Goal: Task Accomplishment & Management: Use online tool/utility

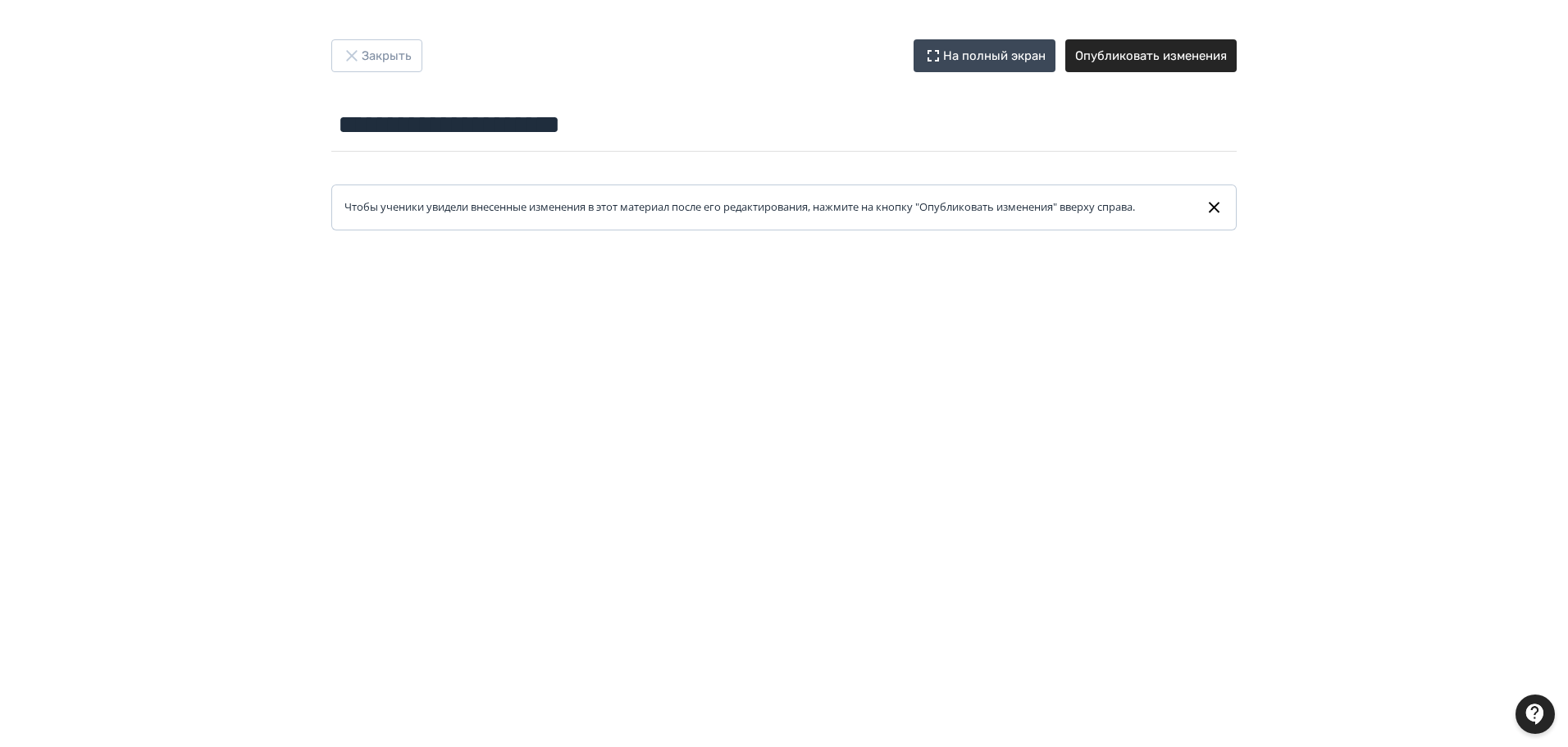
scroll to position [254, 0]
click at [1191, 59] on button "Опубликовать изменения" at bounding box center [1151, 55] width 171 height 32
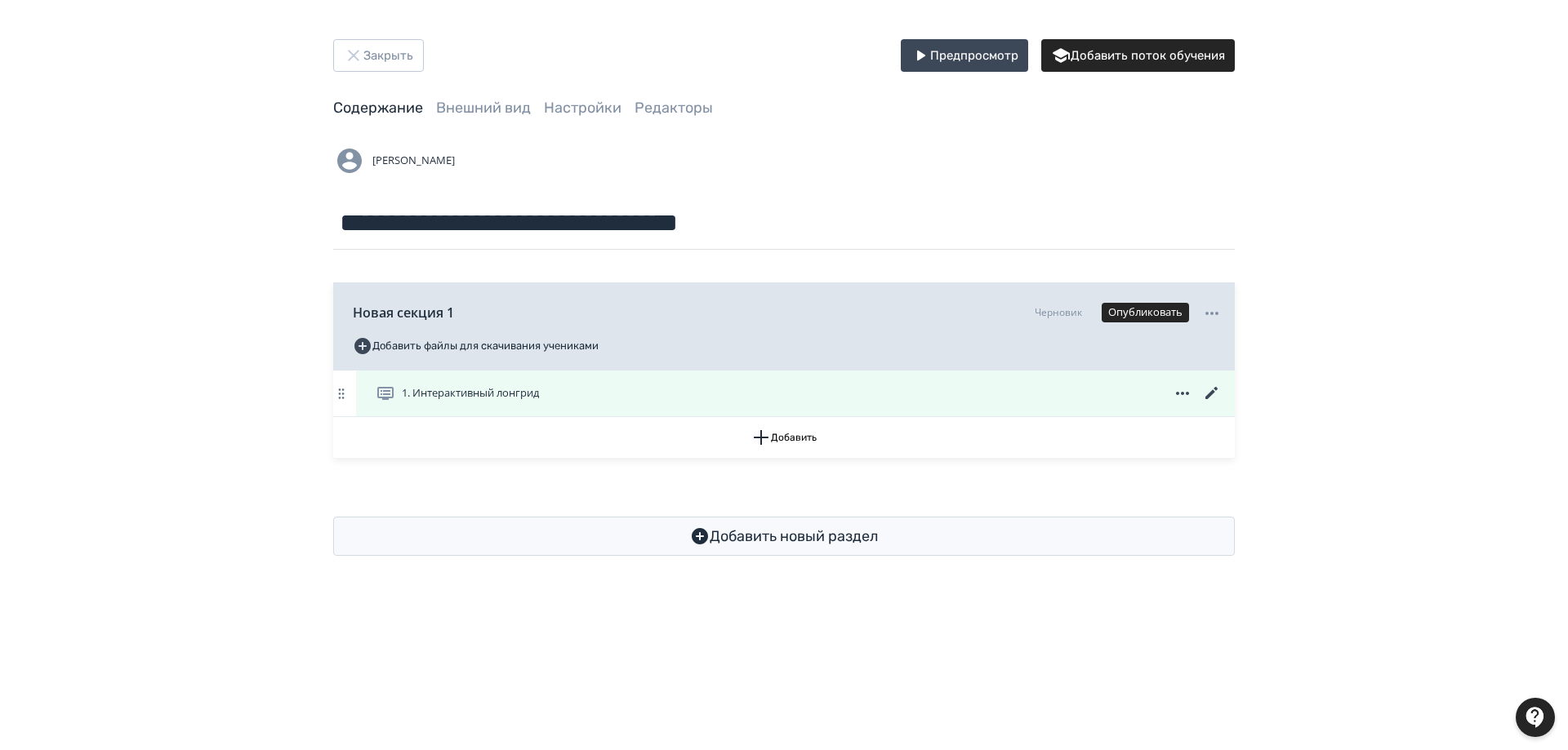
click at [525, 391] on span "1. Интерактивный лонгрид" at bounding box center [471, 394] width 138 height 17
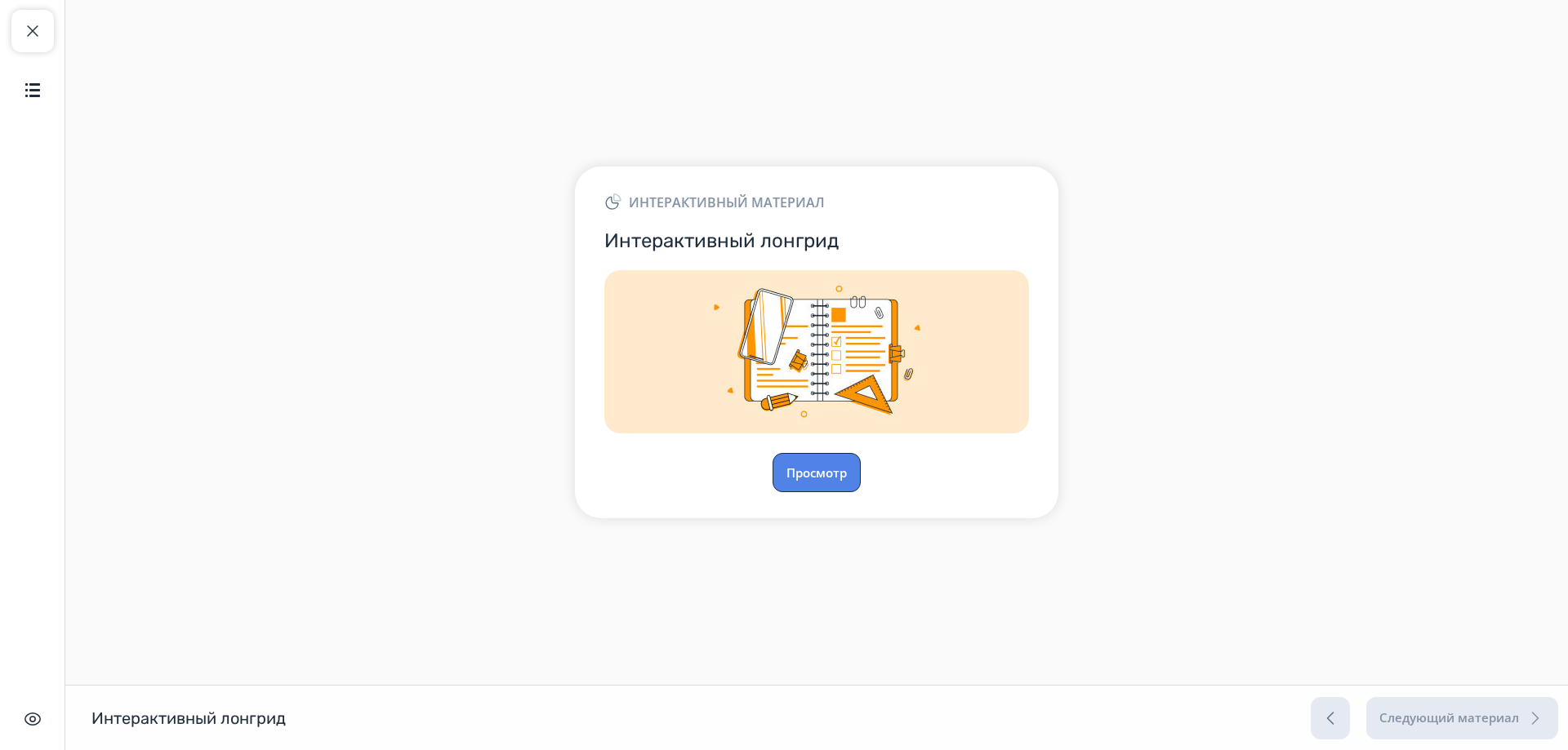
click at [806, 469] on button "Просмотр" at bounding box center [816, 472] width 88 height 39
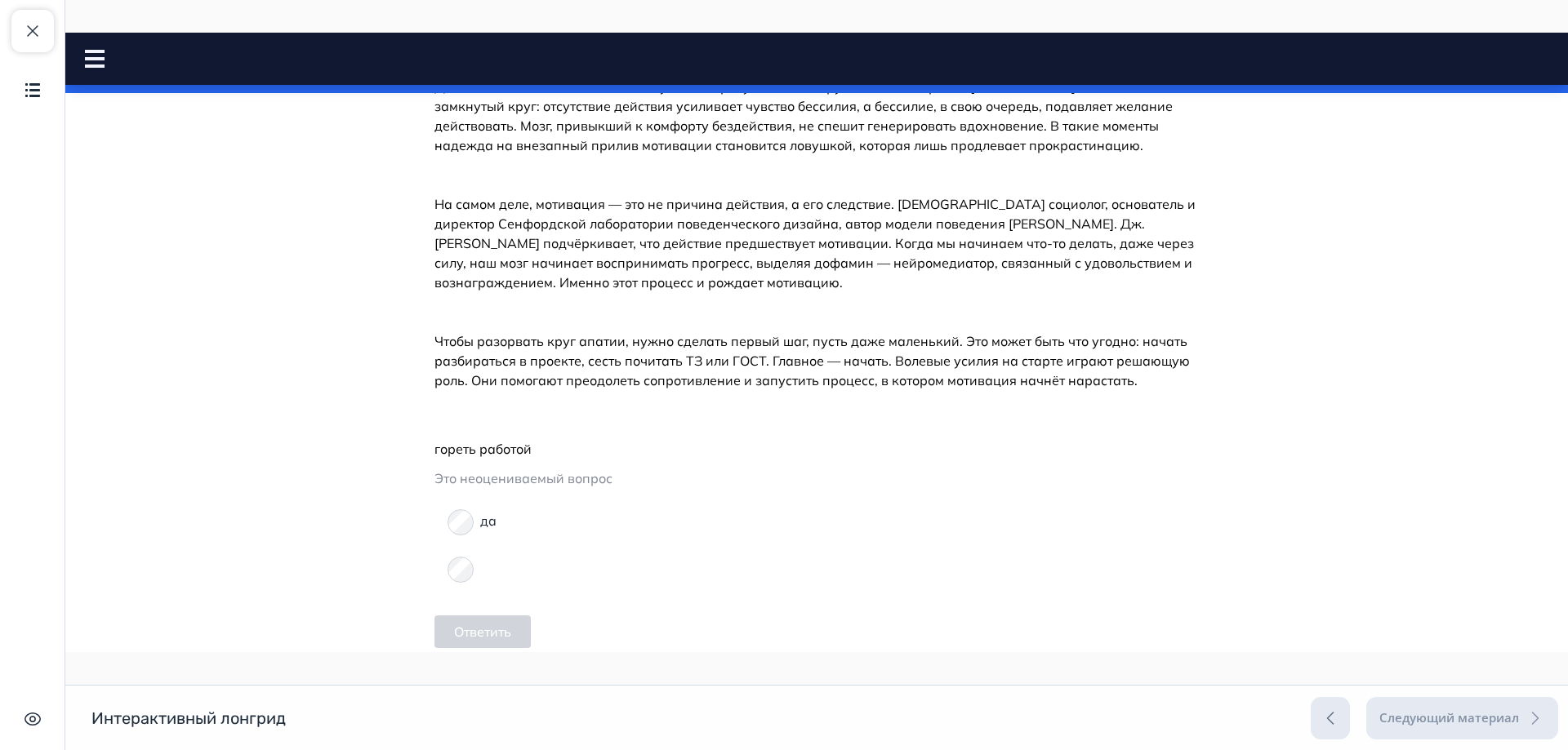
scroll to position [1633, 0]
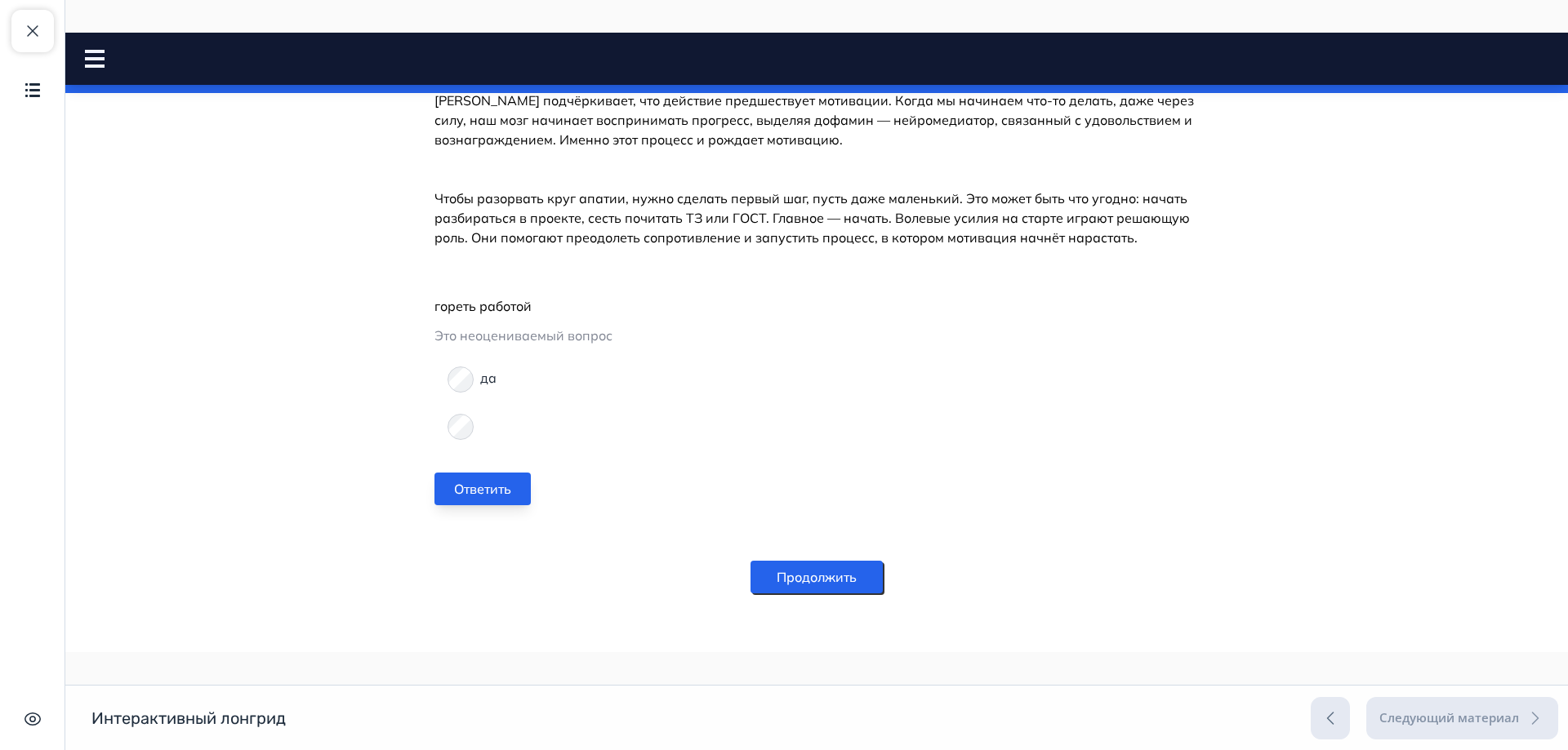
click at [501, 479] on button "Ответить" at bounding box center [482, 488] width 96 height 32
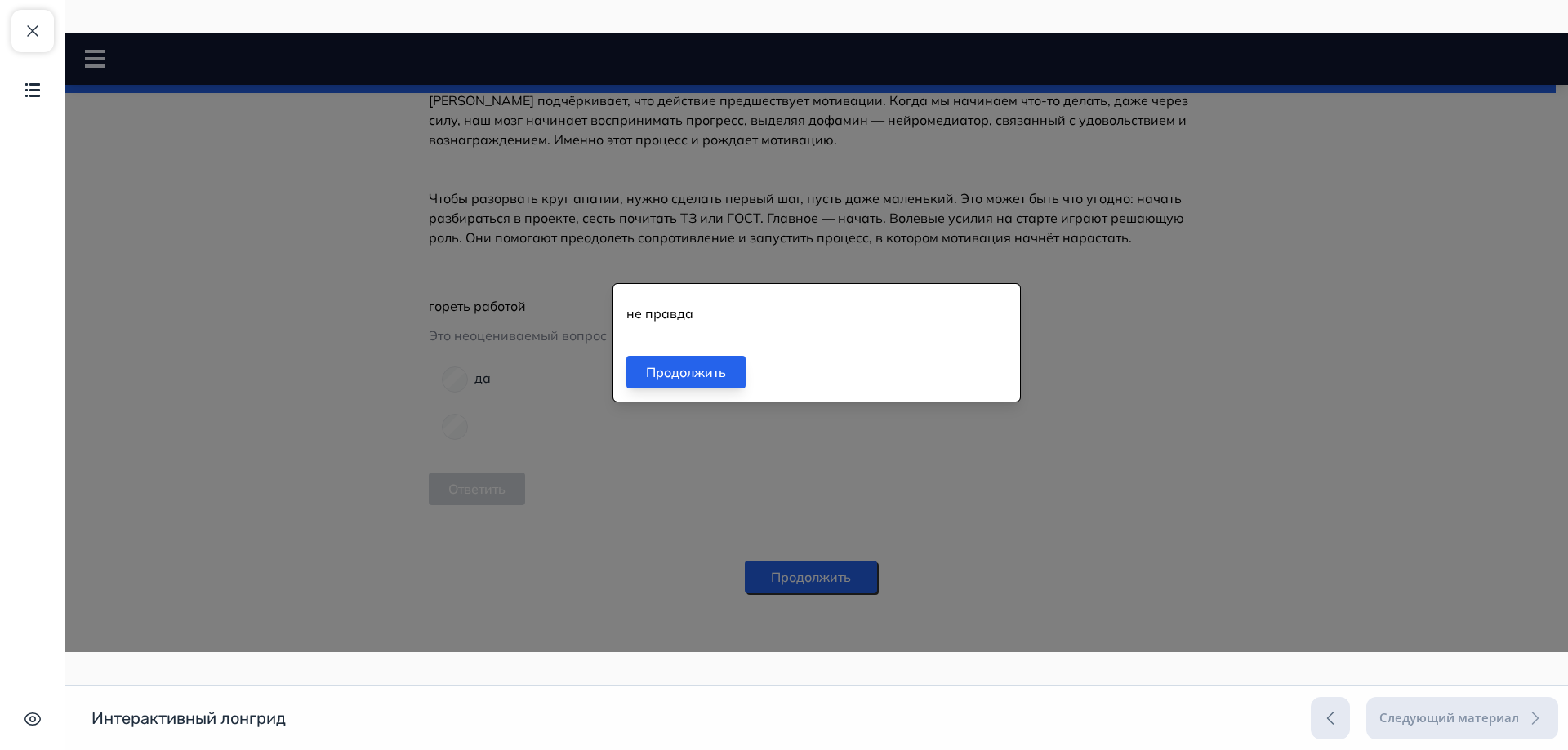
click at [710, 375] on button "Продолжить" at bounding box center [686, 372] width 119 height 32
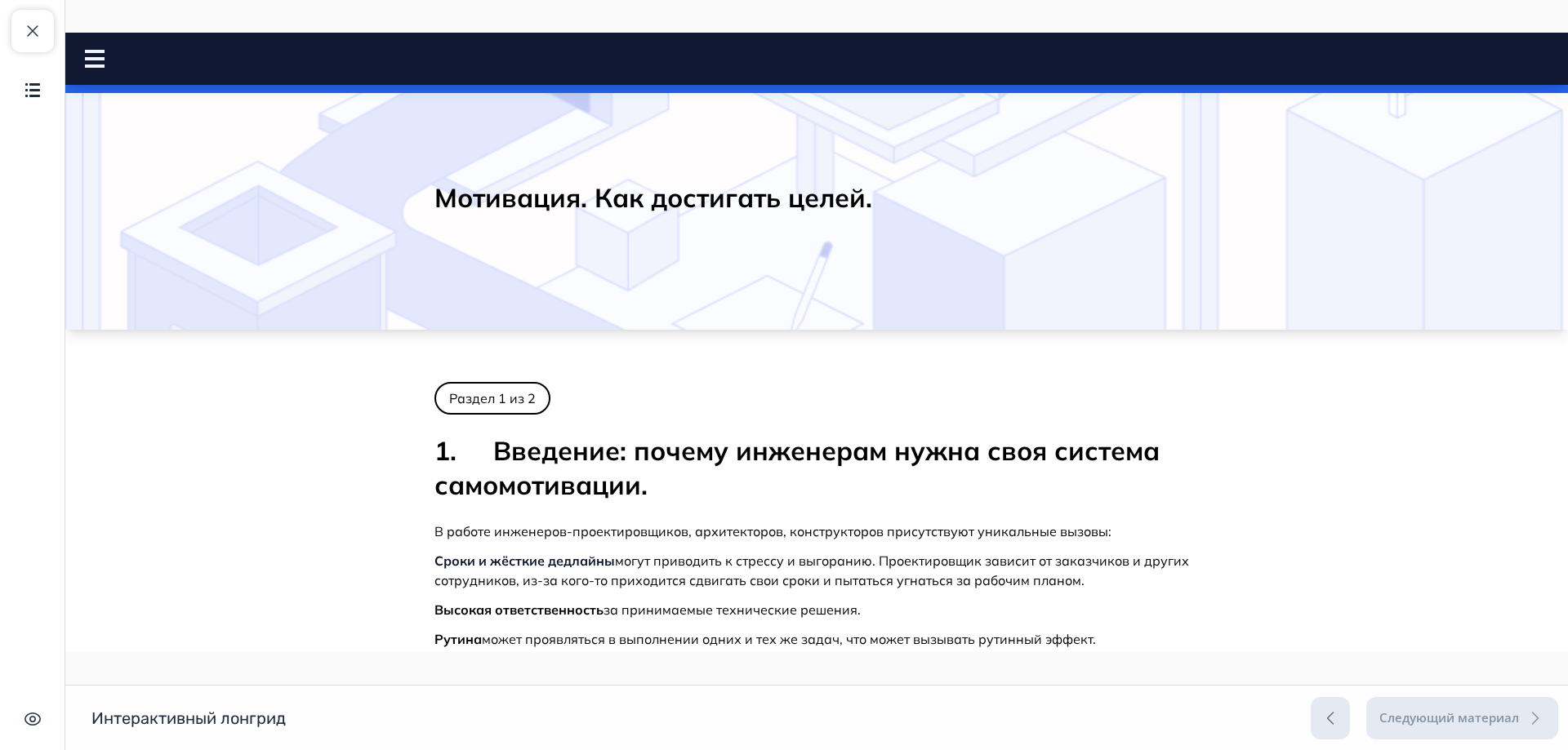
scroll to position [82, 0]
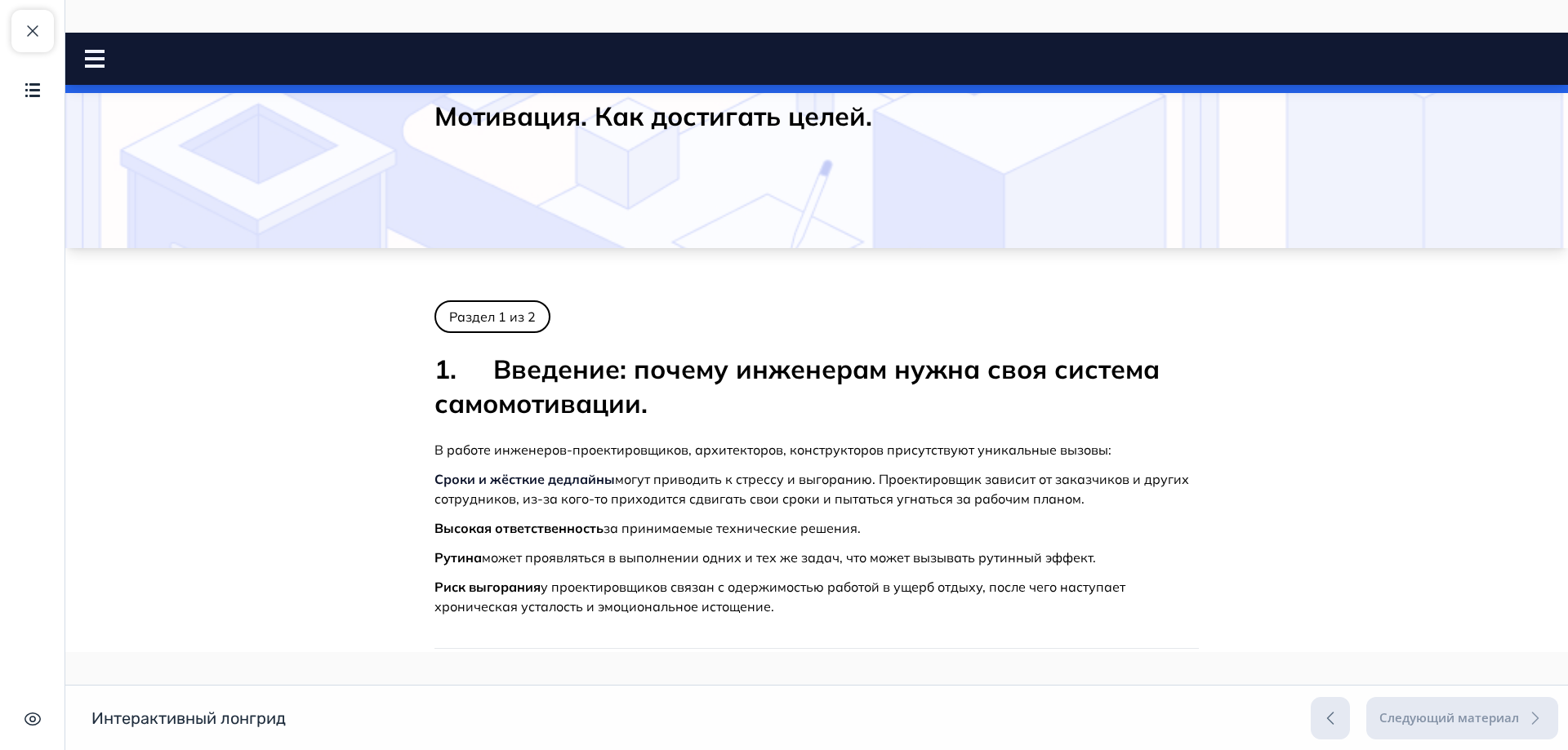
click at [99, 64] on icon at bounding box center [94, 59] width 20 height 18
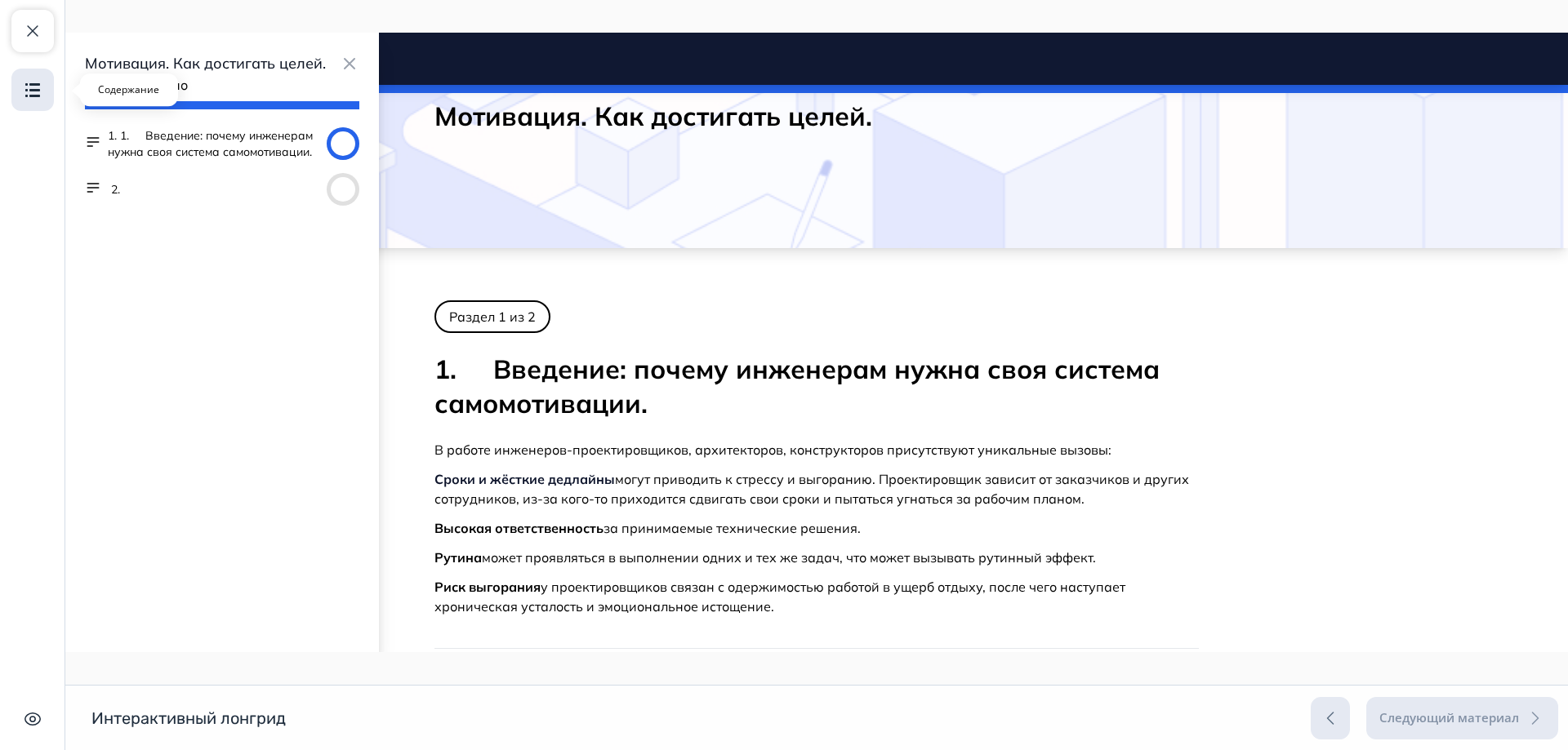
click at [38, 86] on img "button" at bounding box center [33, 90] width 20 height 20
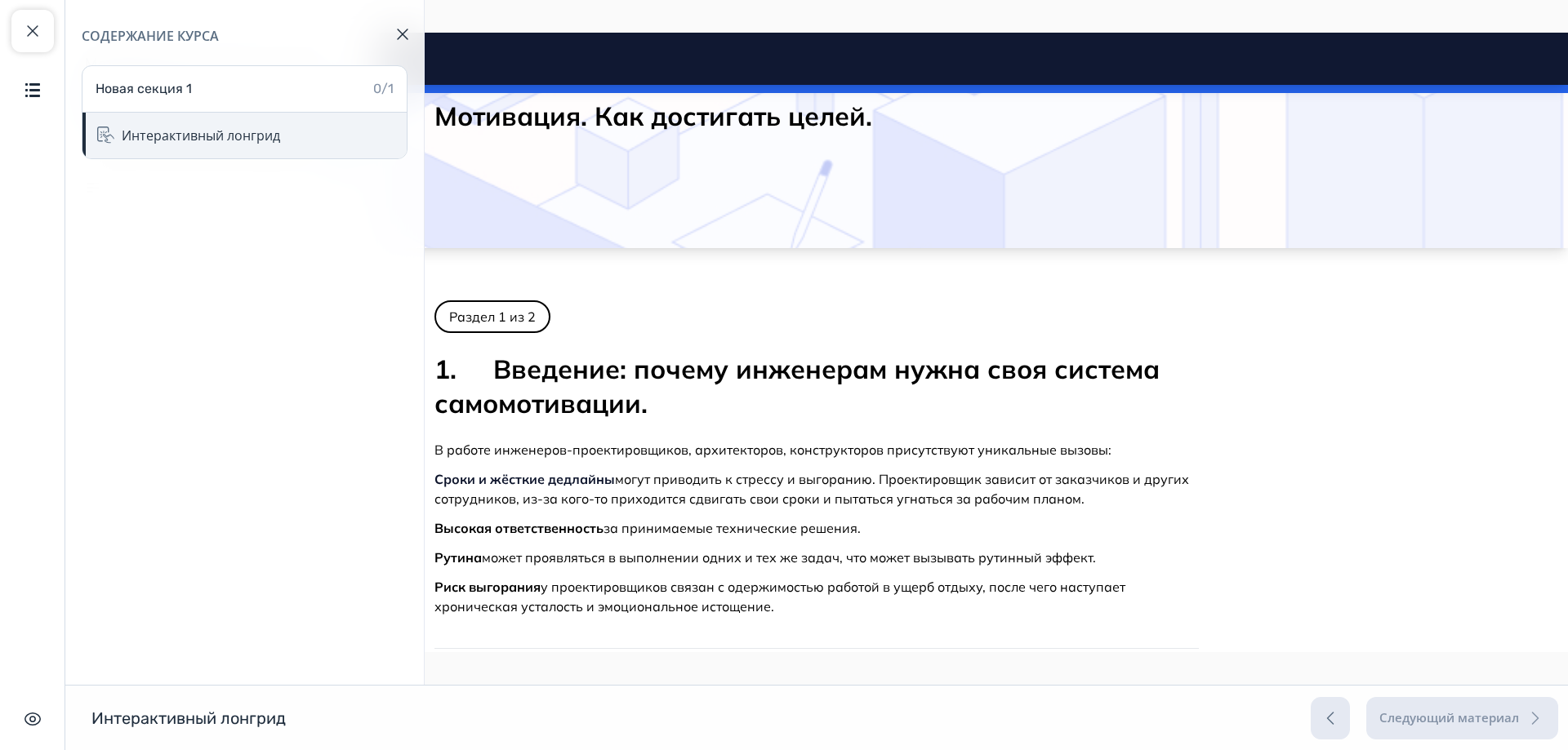
click at [270, 133] on div "Интерактивный лонгрид" at bounding box center [201, 136] width 158 height 20
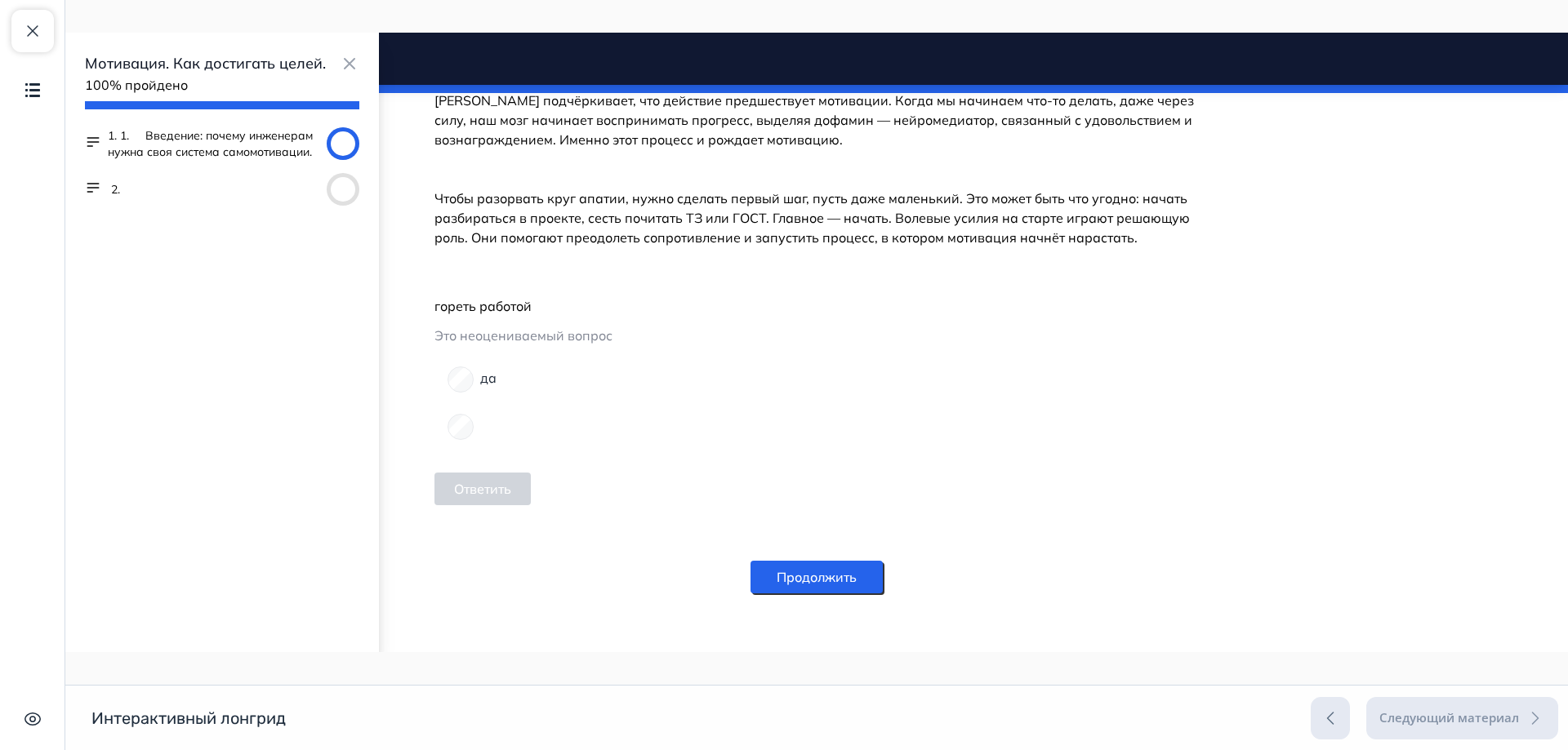
scroll to position [1646, 0]
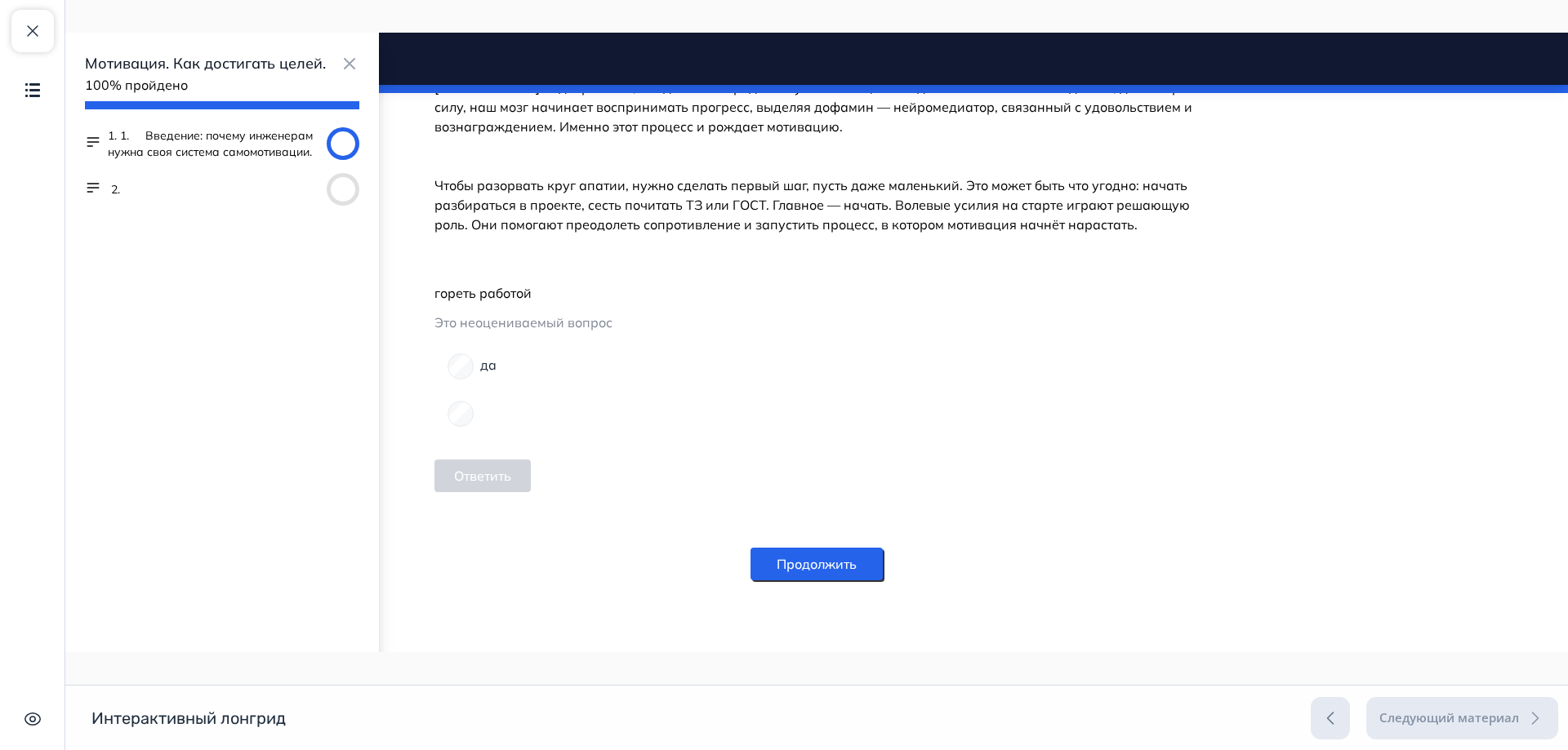
click at [581, 413] on div at bounding box center [816, 412] width 738 height 29
click at [675, 471] on form "да Ответить" at bounding box center [816, 423] width 764 height 157
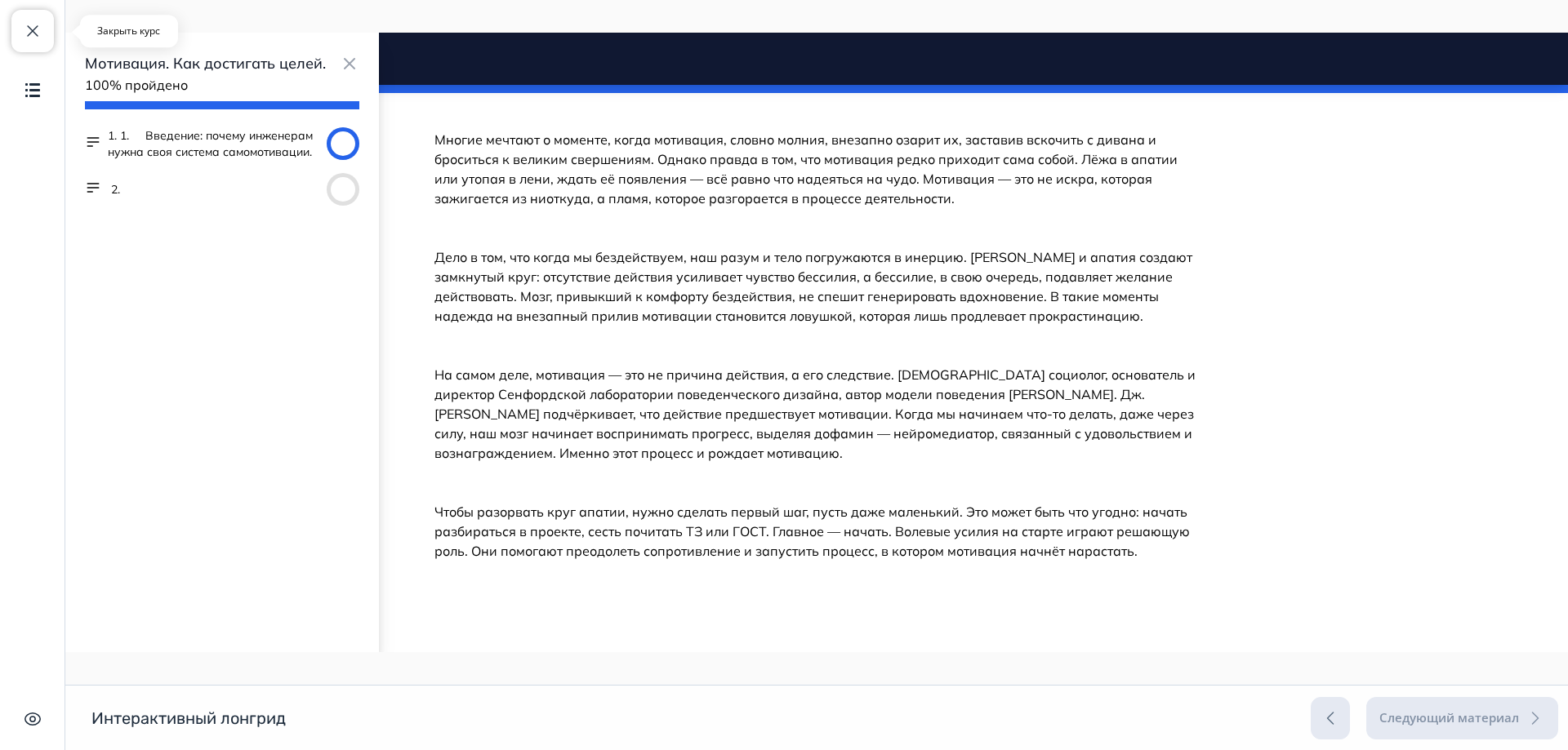
click at [39, 28] on span "button" at bounding box center [33, 31] width 20 height 20
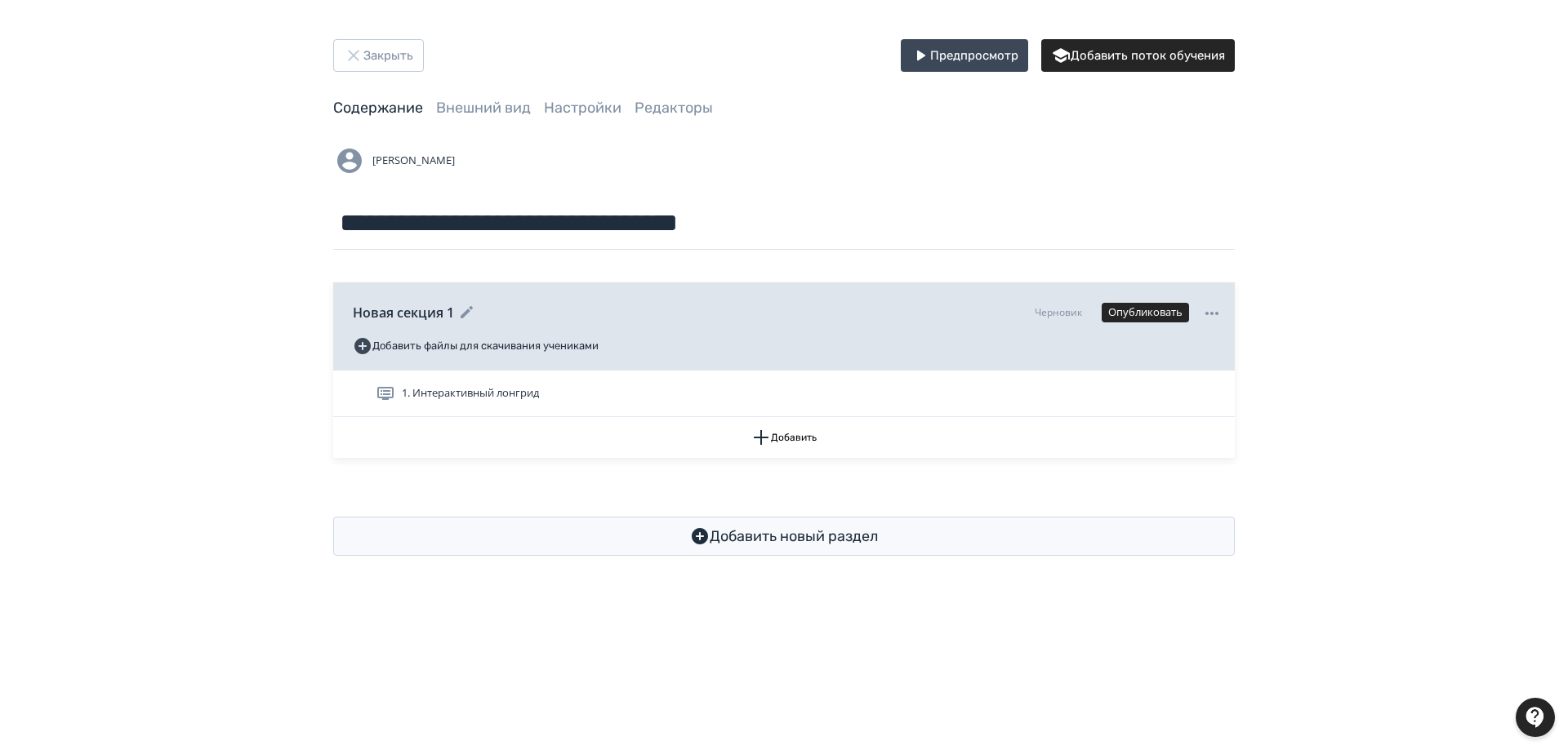
click at [1217, 317] on icon at bounding box center [1212, 313] width 20 height 20
click at [1206, 306] on div "Удалить" at bounding box center [1212, 313] width 20 height 22
click at [1207, 312] on icon at bounding box center [1212, 313] width 13 height 3
click at [1043, 314] on div "Удалить" at bounding box center [784, 375] width 1568 height 750
click at [1055, 312] on div "Черновик" at bounding box center [1057, 312] width 47 height 15
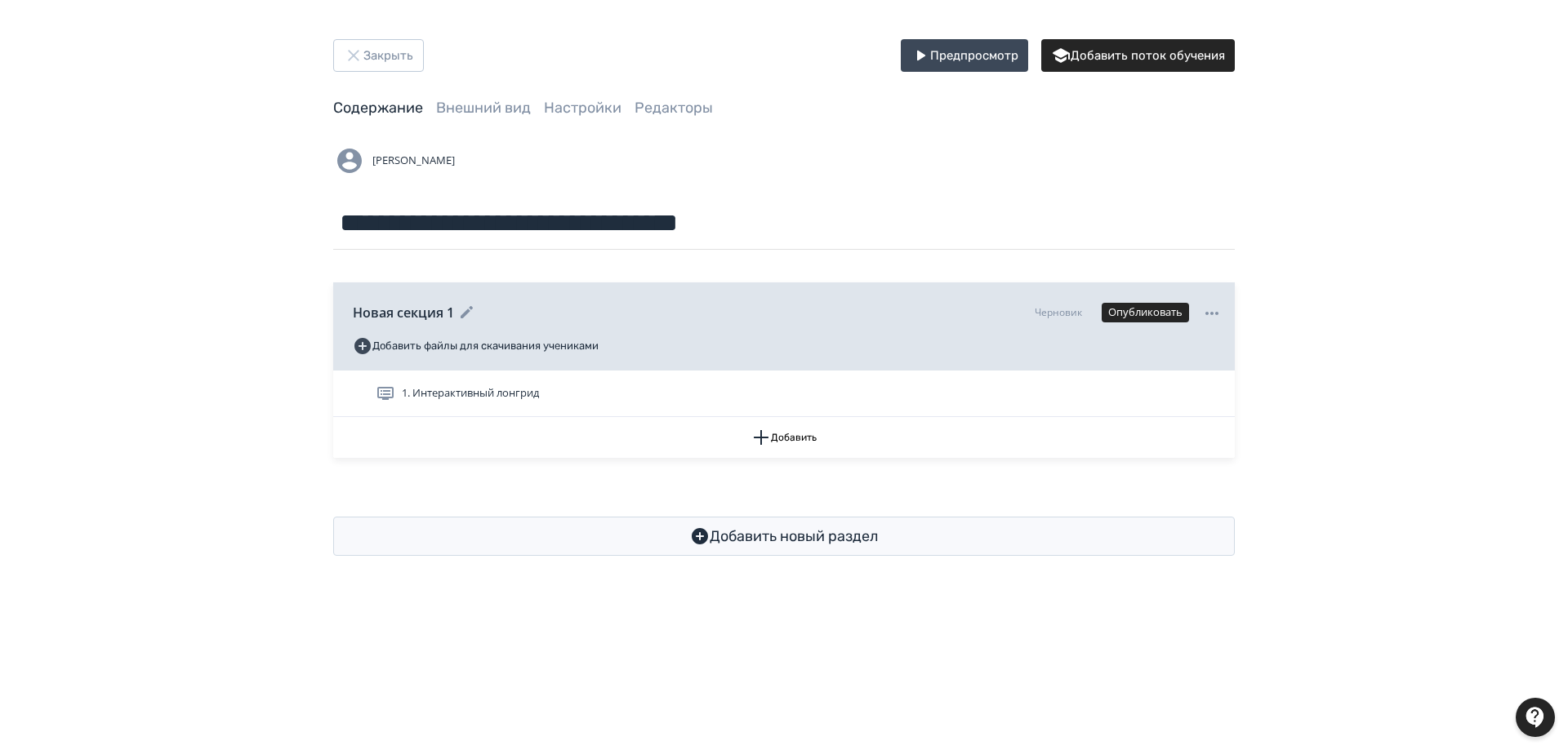
click at [1067, 307] on div "Черновик" at bounding box center [1057, 312] width 47 height 15
click at [1053, 312] on div "Черновик" at bounding box center [1057, 312] width 47 height 15
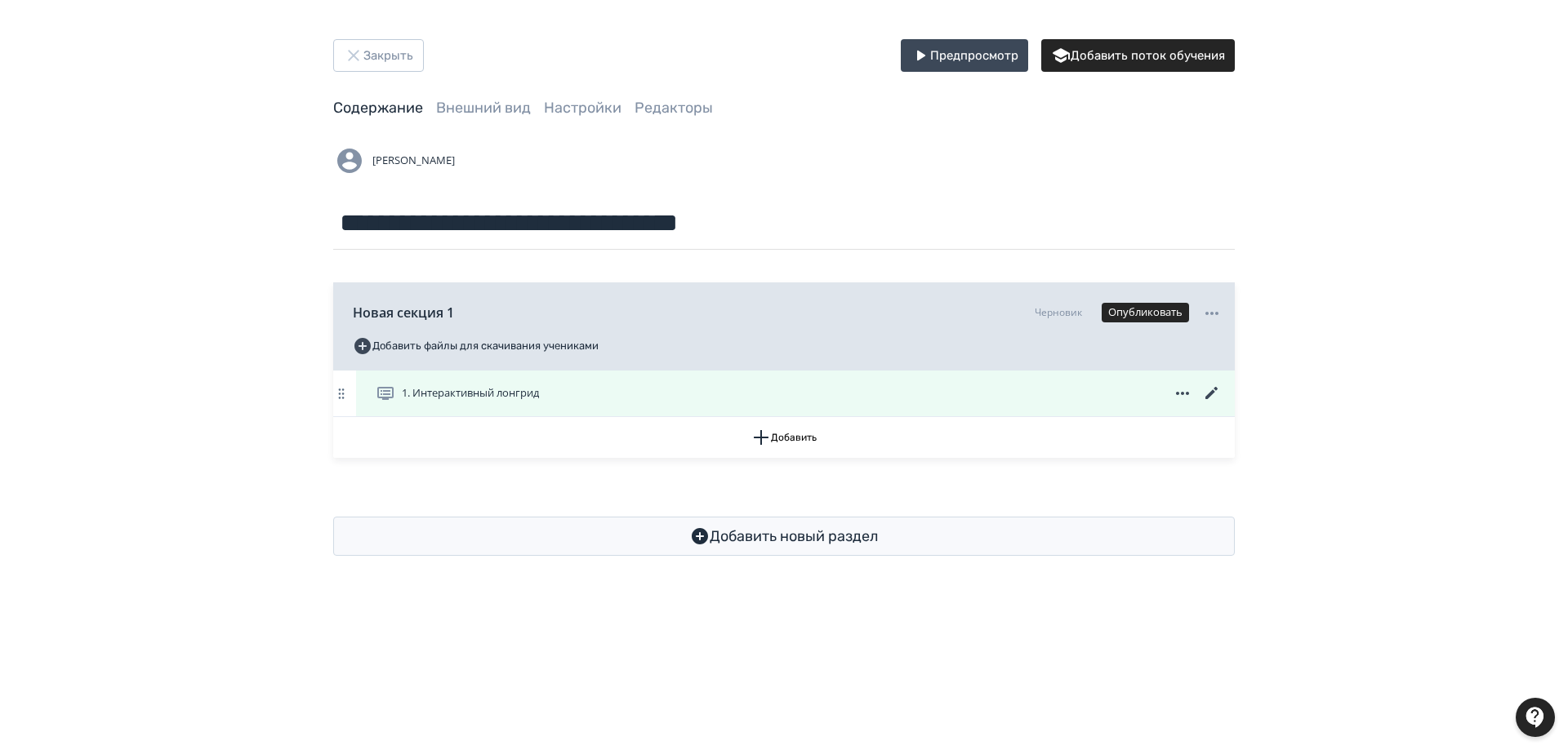
click at [1211, 394] on icon at bounding box center [1211, 393] width 12 height 12
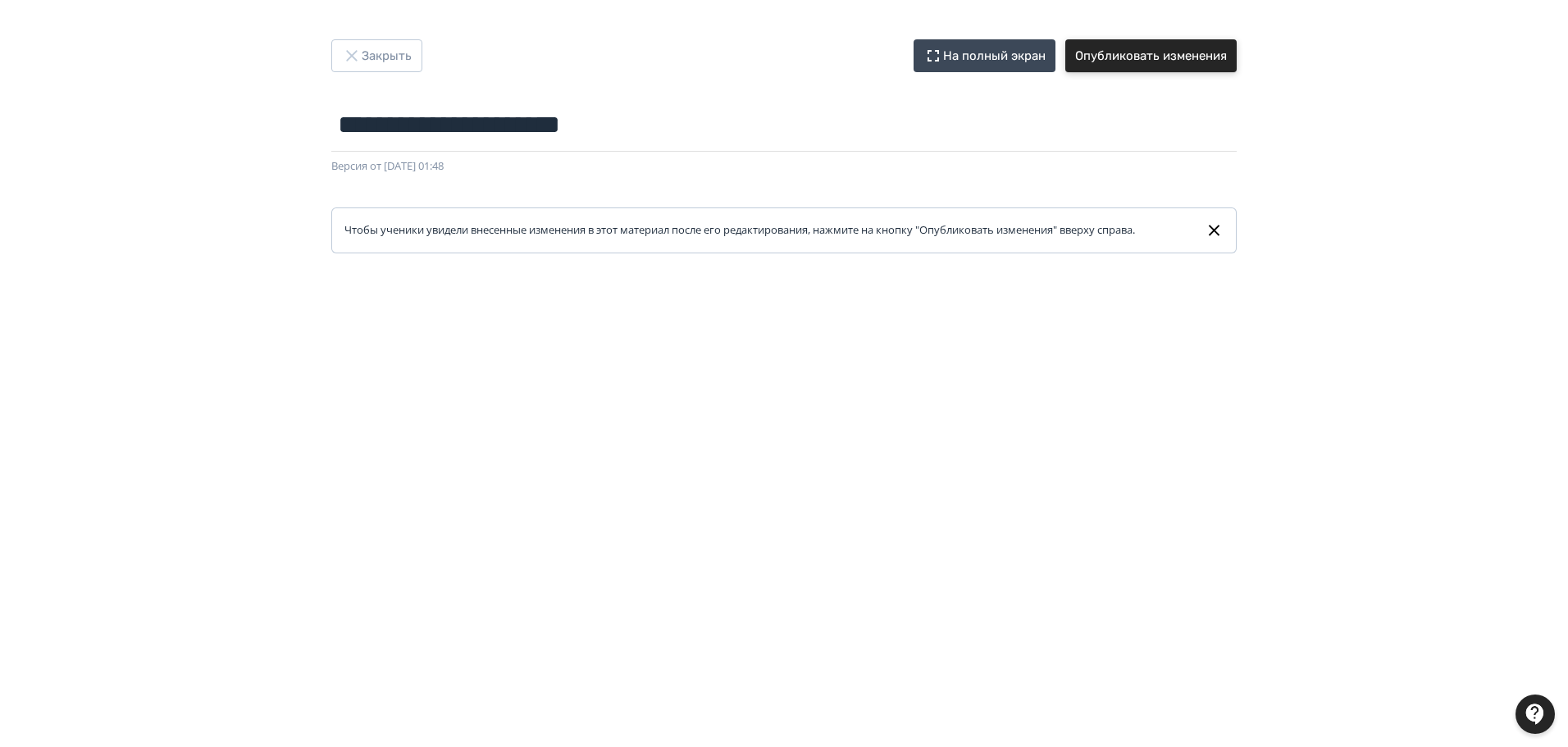
click at [1192, 62] on button "Опубликовать изменения" at bounding box center [1151, 55] width 171 height 32
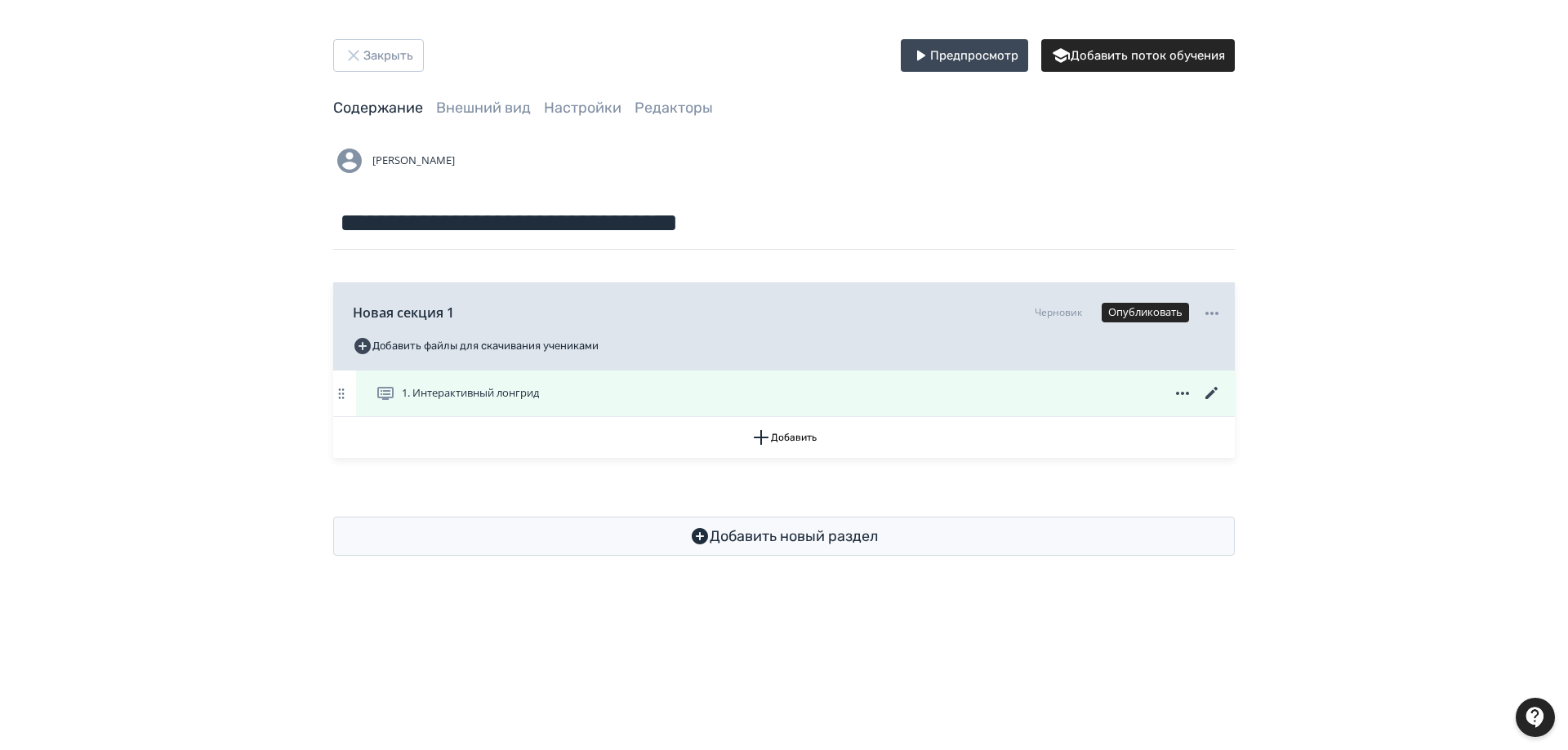
click at [1182, 394] on icon at bounding box center [1183, 394] width 13 height 3
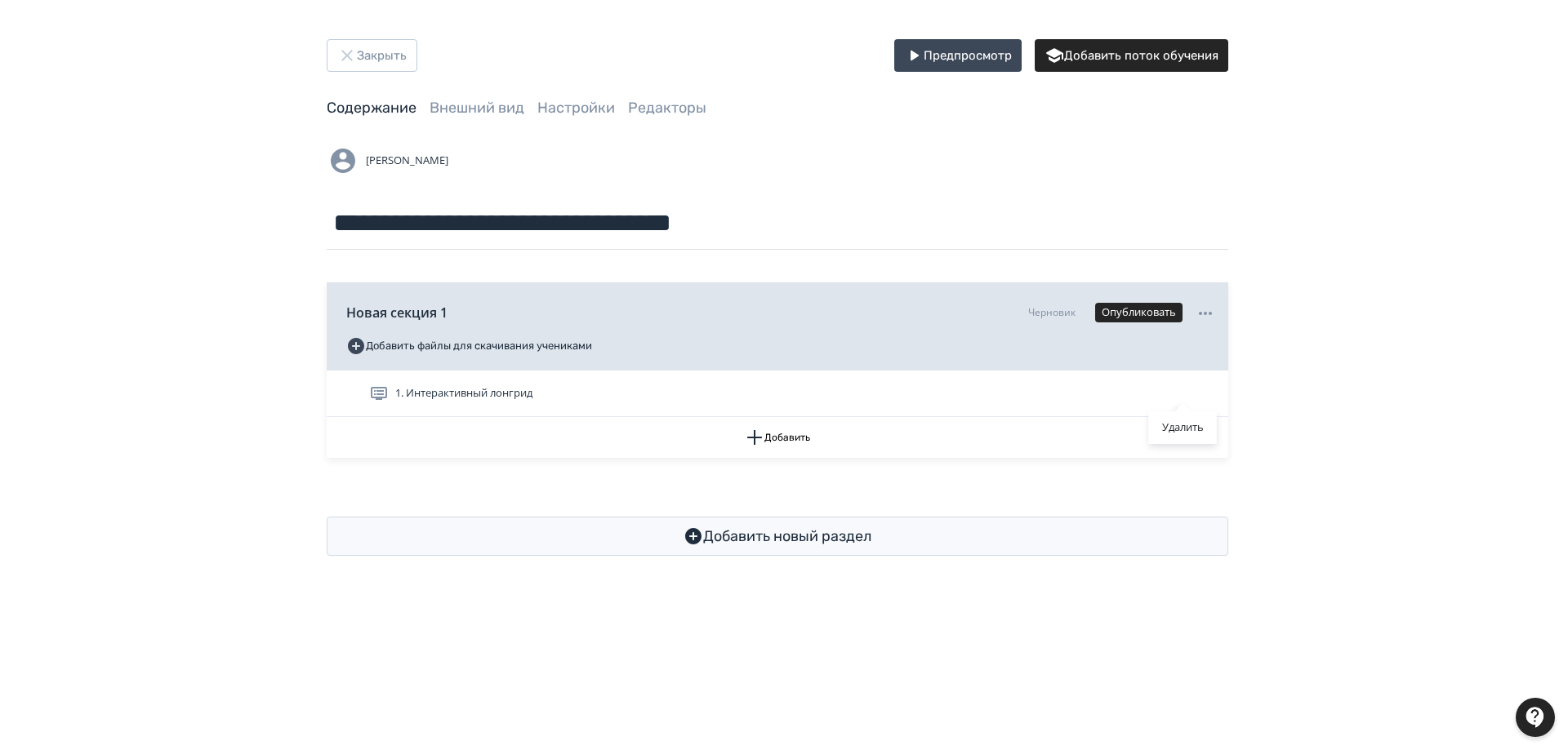
click at [616, 438] on div "Удалить" at bounding box center [784, 375] width 1568 height 750
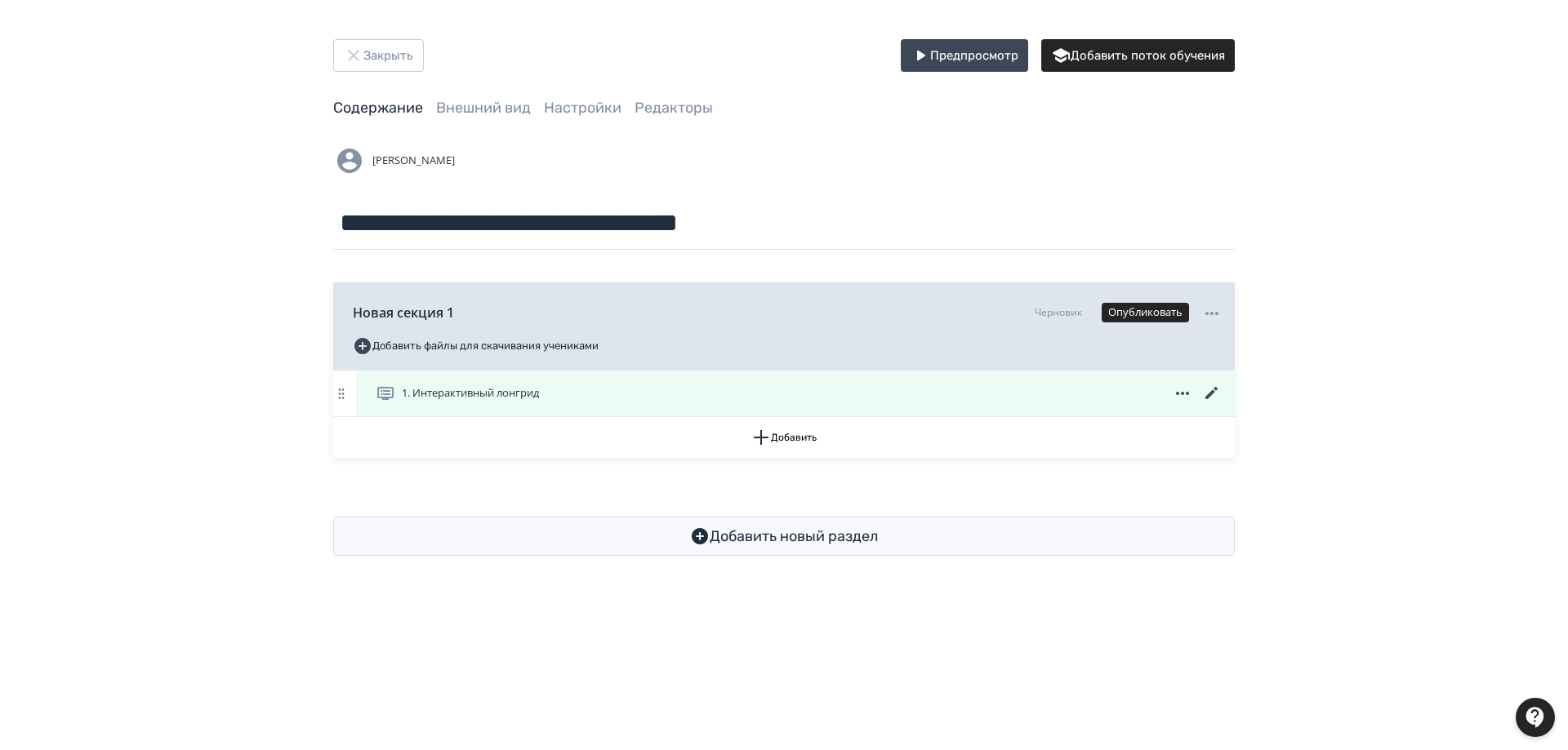
click at [1213, 389] on icon at bounding box center [1212, 394] width 20 height 20
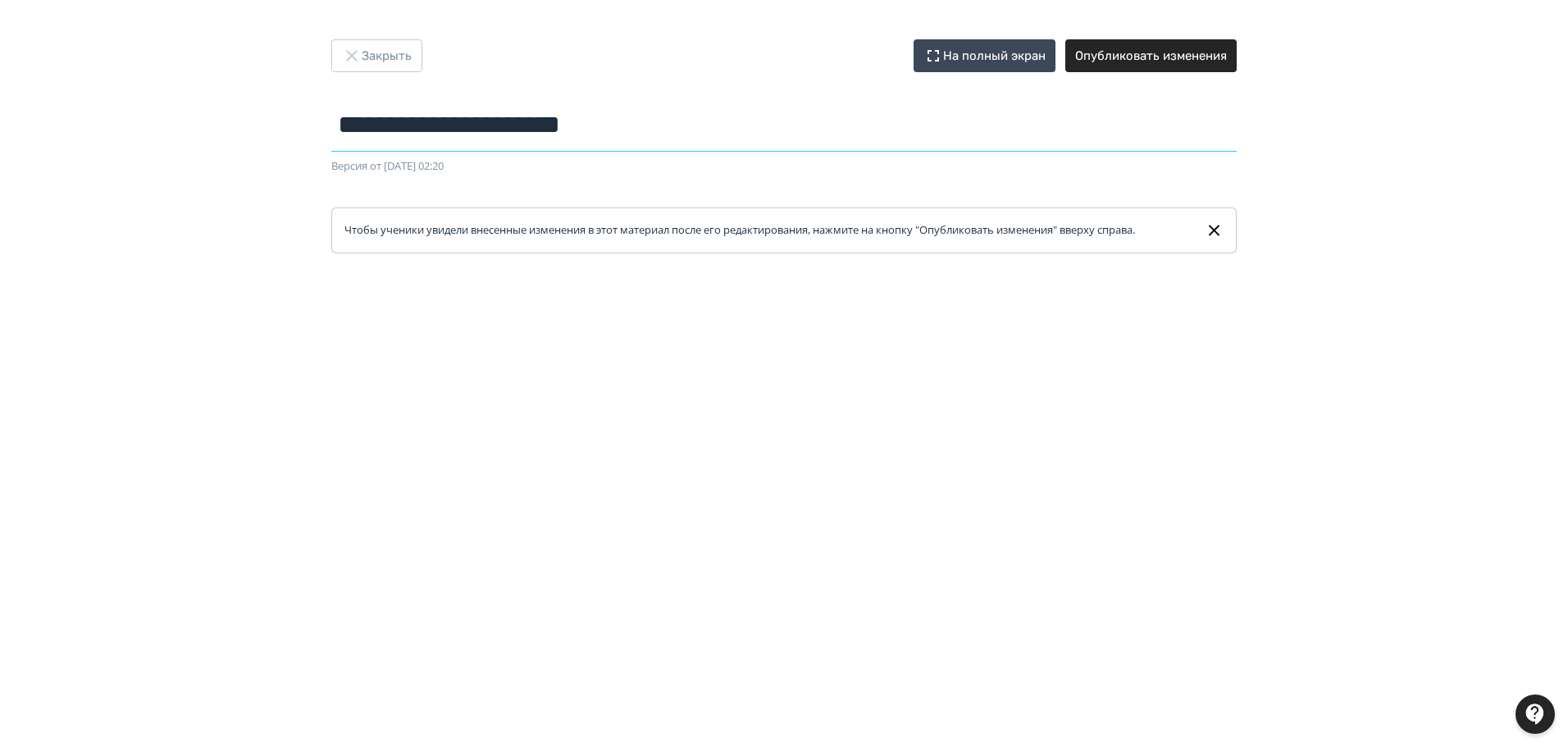
drag, startPoint x: 340, startPoint y: 122, endPoint x: 869, endPoint y: 183, distance: 532.5
click at [869, 183] on form "**********" at bounding box center [784, 176] width 906 height 155
type input "**********"
click at [1215, 228] on icon at bounding box center [1213, 230] width 11 height 11
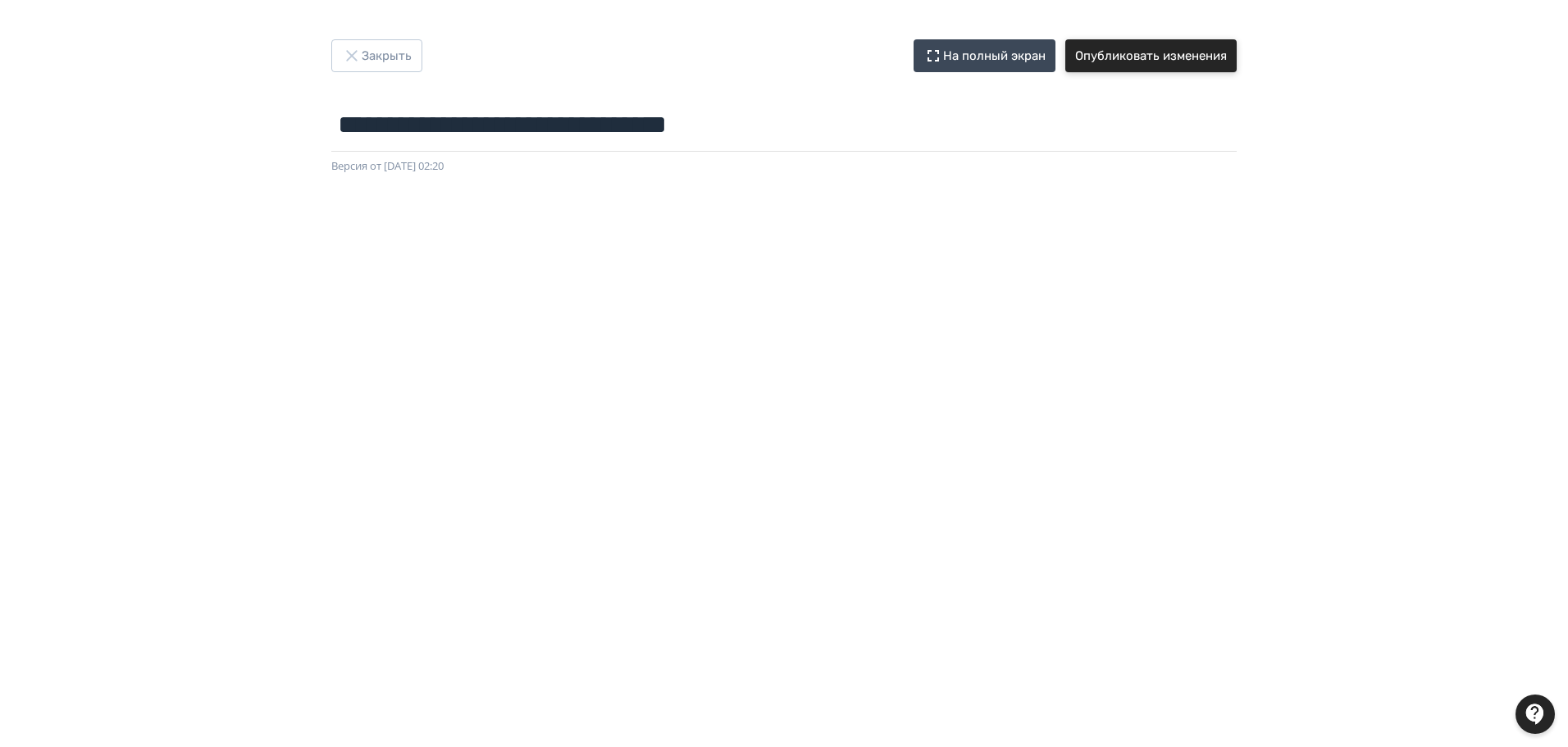
click at [1179, 59] on button "Опубликовать изменения" at bounding box center [1151, 55] width 171 height 32
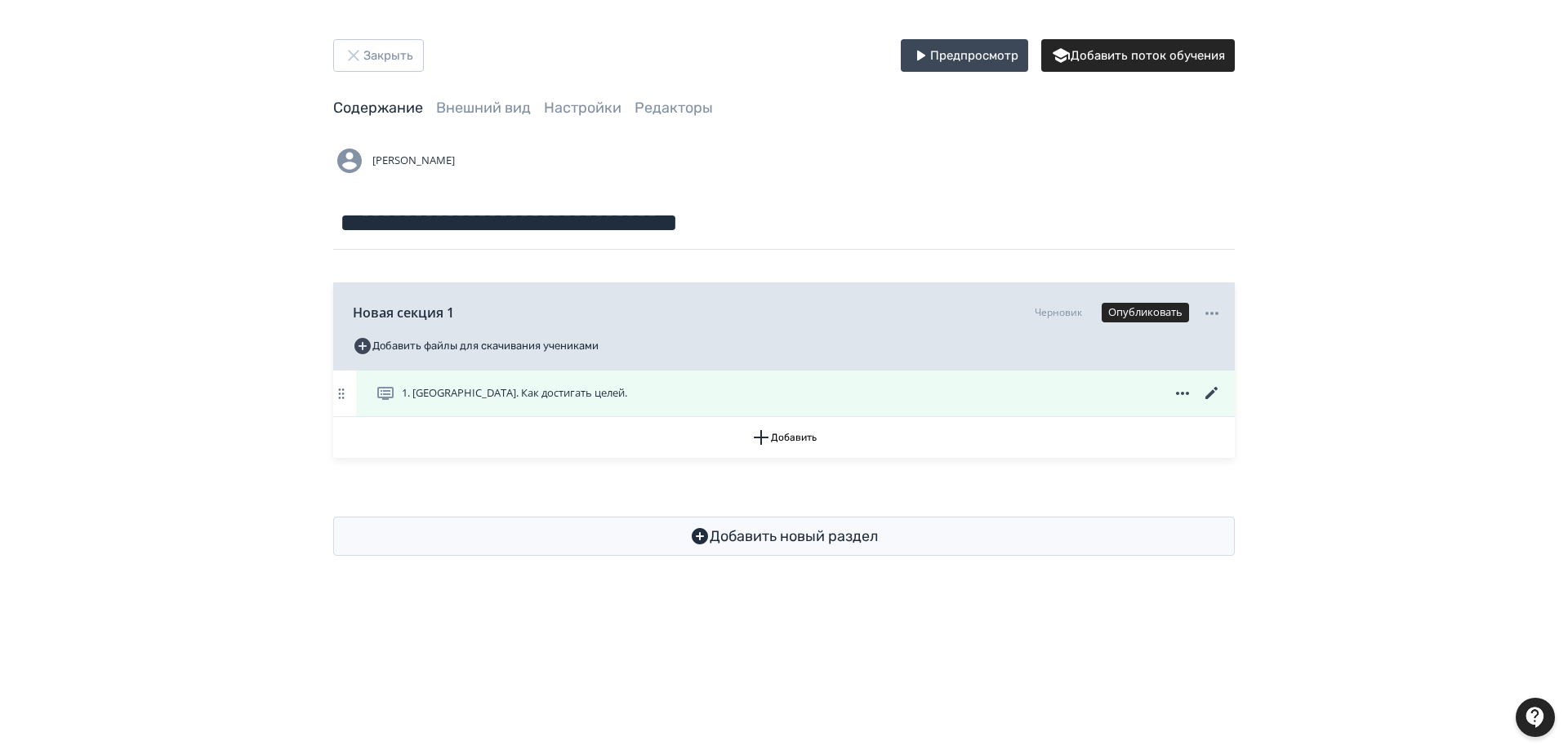
click at [1217, 388] on icon at bounding box center [1212, 394] width 20 height 20
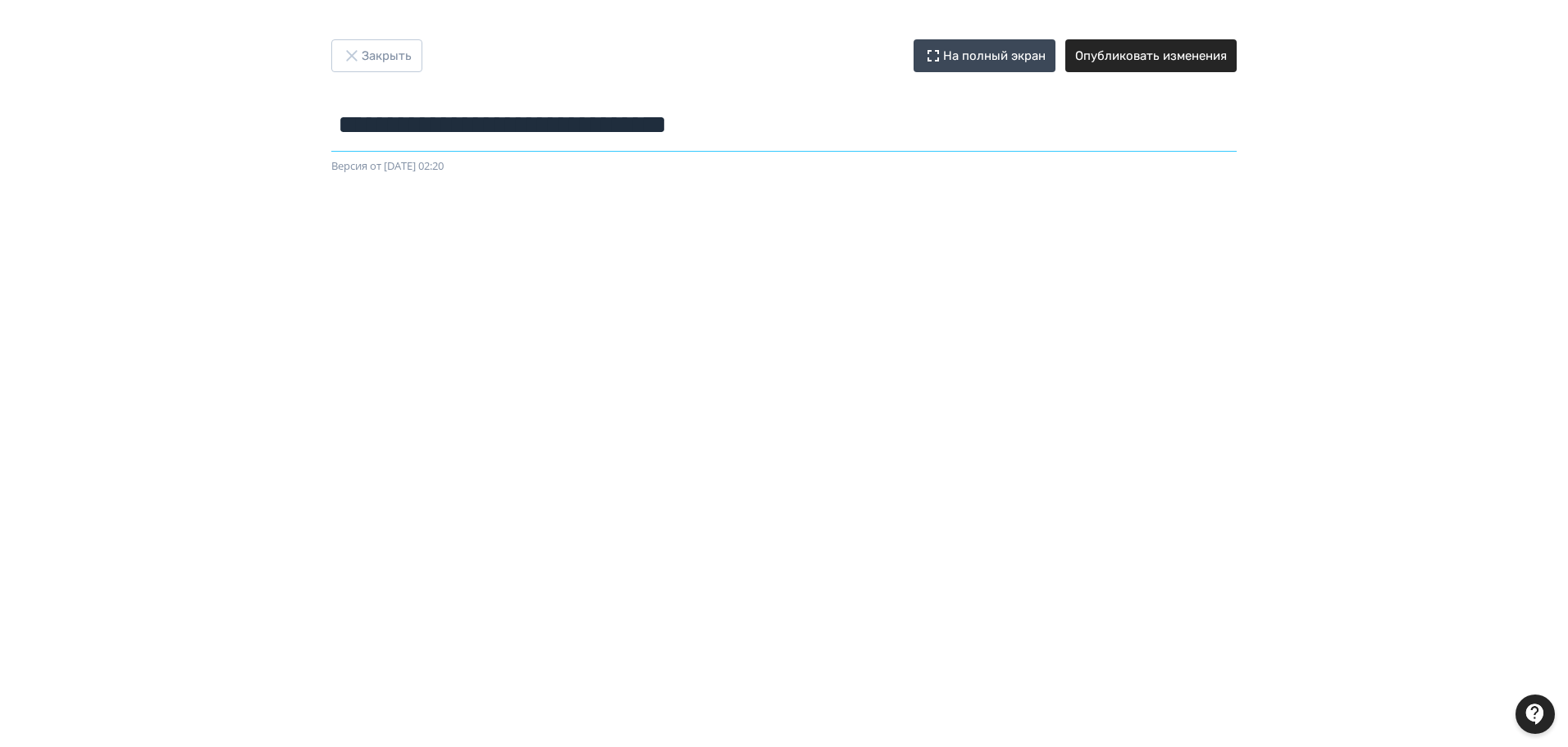
drag, startPoint x: 343, startPoint y: 126, endPoint x: 796, endPoint y: 154, distance: 453.9
click at [796, 154] on form "**********" at bounding box center [784, 137] width 906 height 77
paste input "**********"
click at [350, 117] on input "**********" at bounding box center [784, 125] width 906 height 53
click at [1068, 129] on input "**********" at bounding box center [784, 125] width 906 height 53
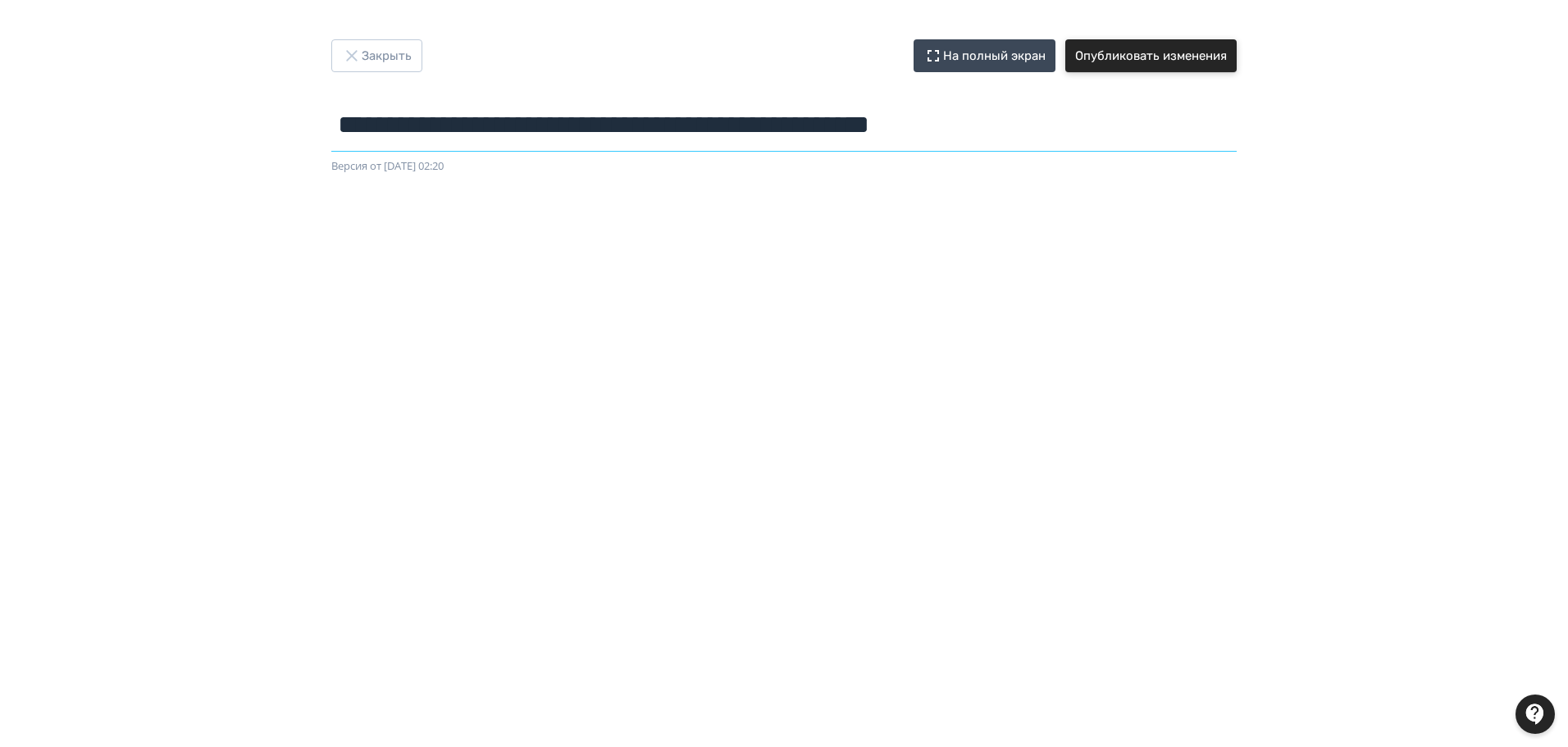
type input "**********"
click at [1167, 63] on button "Опубликовать изменения" at bounding box center [1151, 55] width 171 height 32
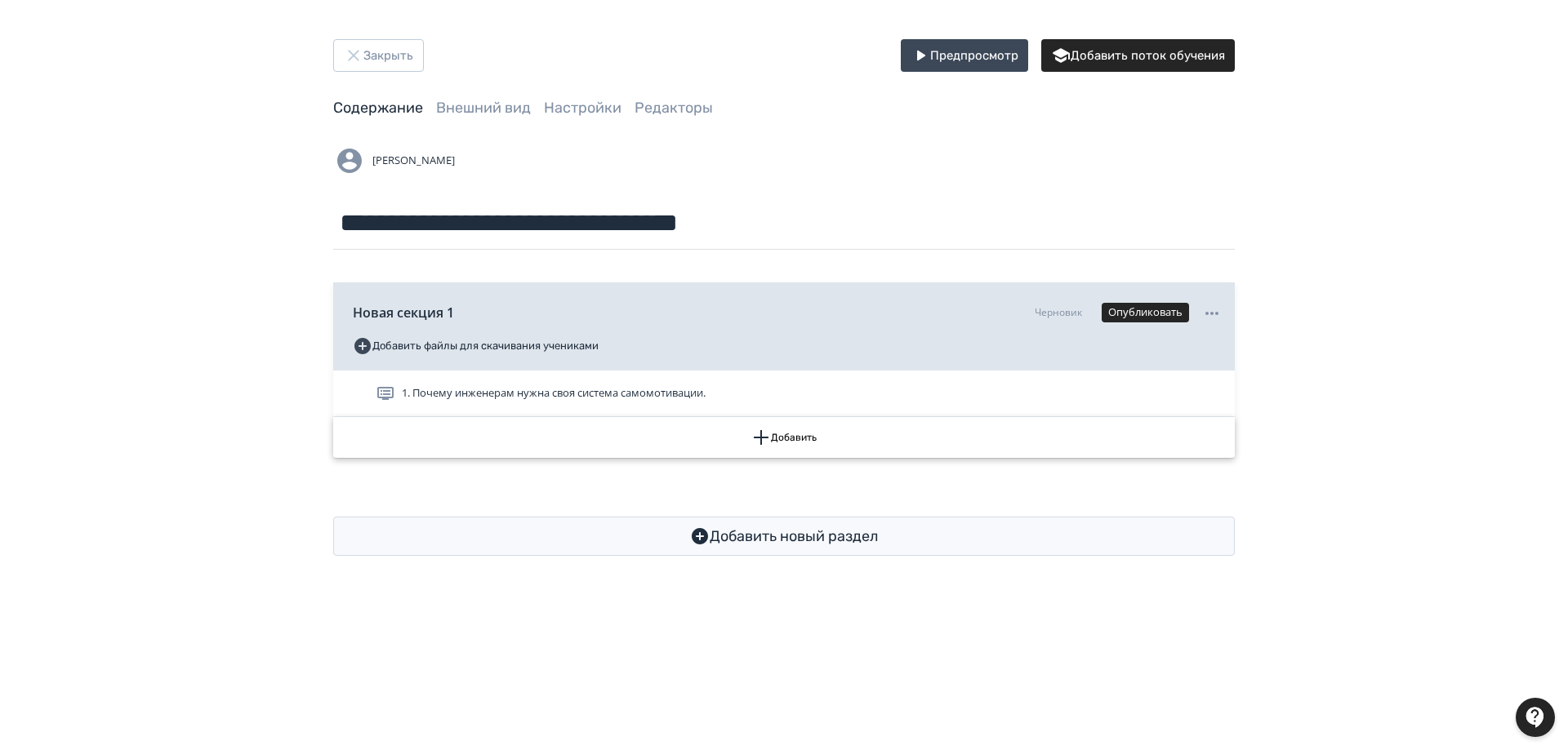
click at [788, 438] on button "Добавить" at bounding box center [784, 437] width 902 height 41
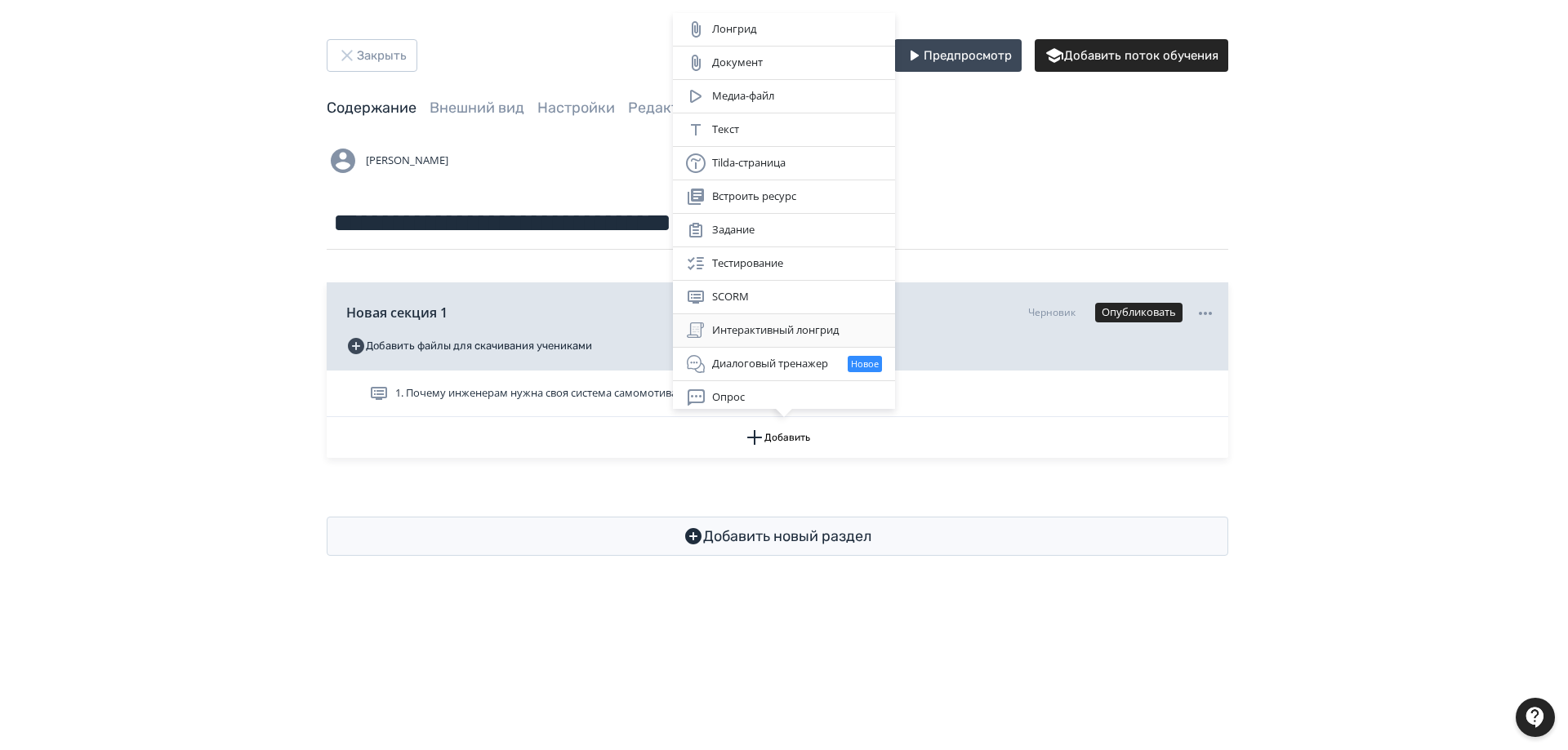
click at [817, 331] on div "Интерактивный лонгрид" at bounding box center [784, 331] width 196 height 20
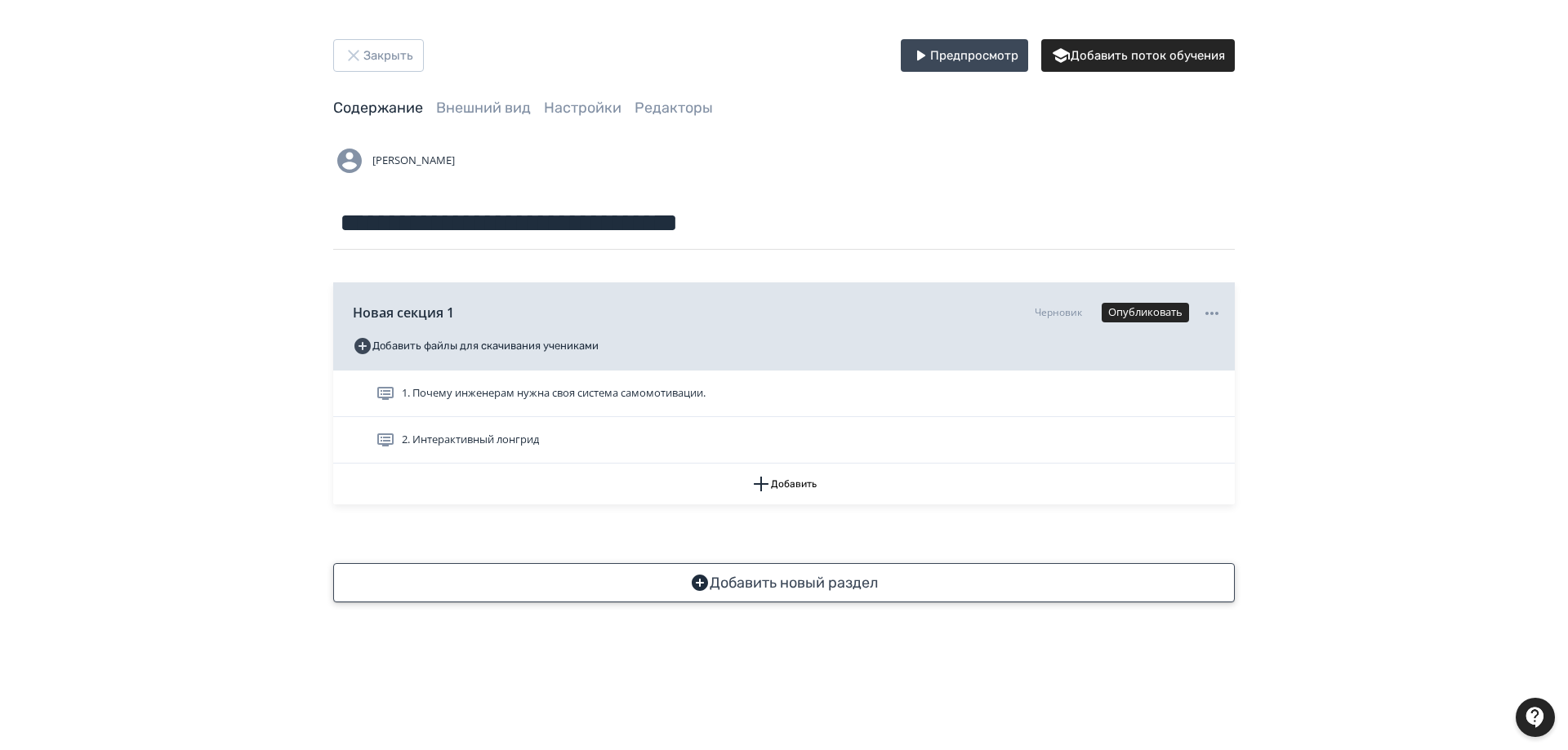
click at [816, 583] on button "Добавить новый раздел" at bounding box center [784, 583] width 902 height 39
